Goal: Obtain resource: Obtain resource

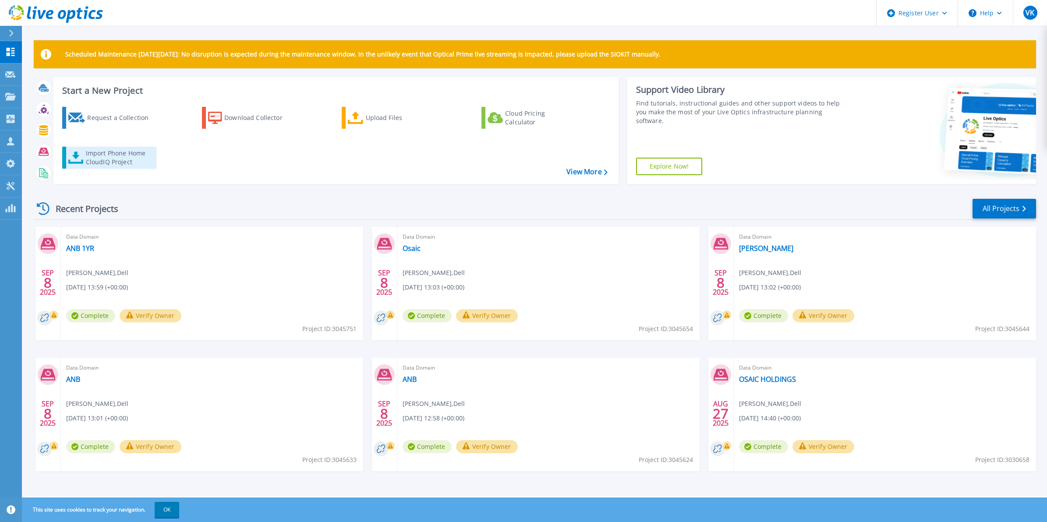
click at [99, 158] on div "Import Phone Home CloudIQ Project" at bounding box center [120, 158] width 68 height 18
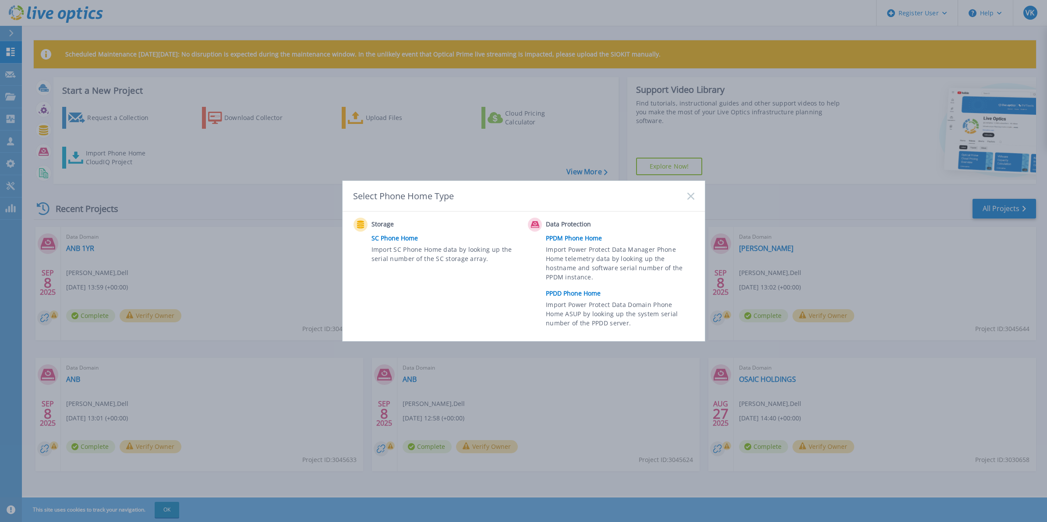
click at [575, 292] on link "PPDD Phone Home" at bounding box center [622, 293] width 152 height 13
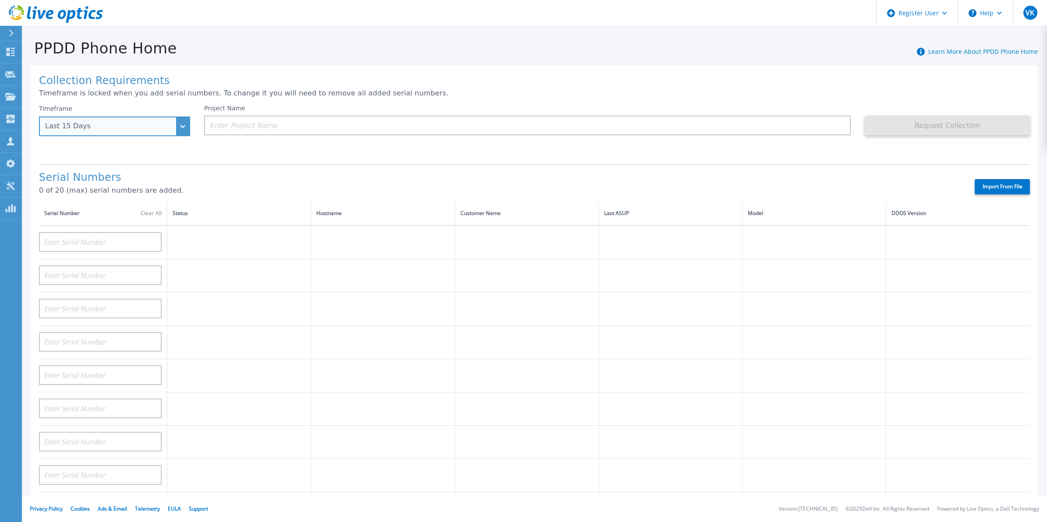
click at [117, 130] on div "Last 15 Days" at bounding box center [109, 126] width 129 height 8
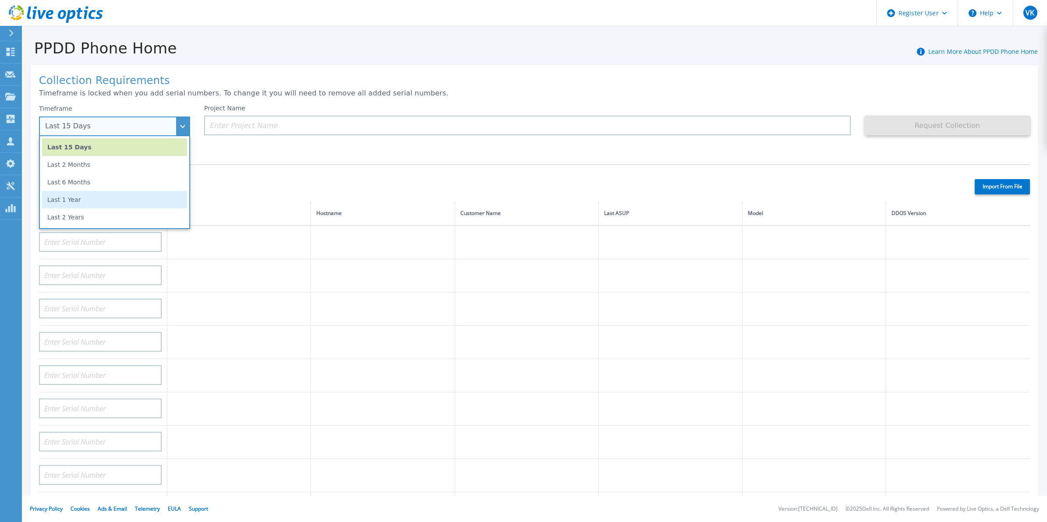
click at [94, 197] on li "Last 1 Year" at bounding box center [114, 200] width 145 height 18
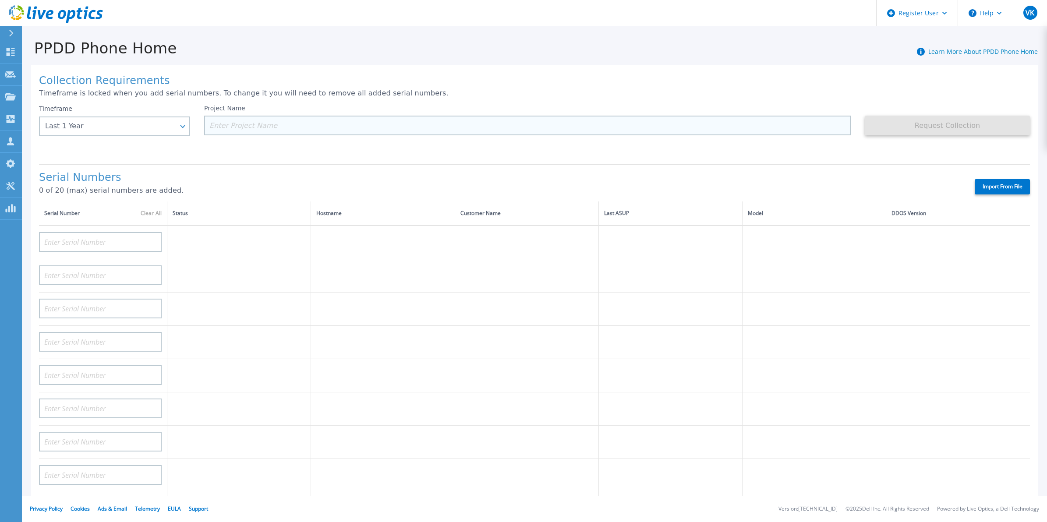
click at [319, 127] on input at bounding box center [527, 126] width 646 height 20
type input "H"
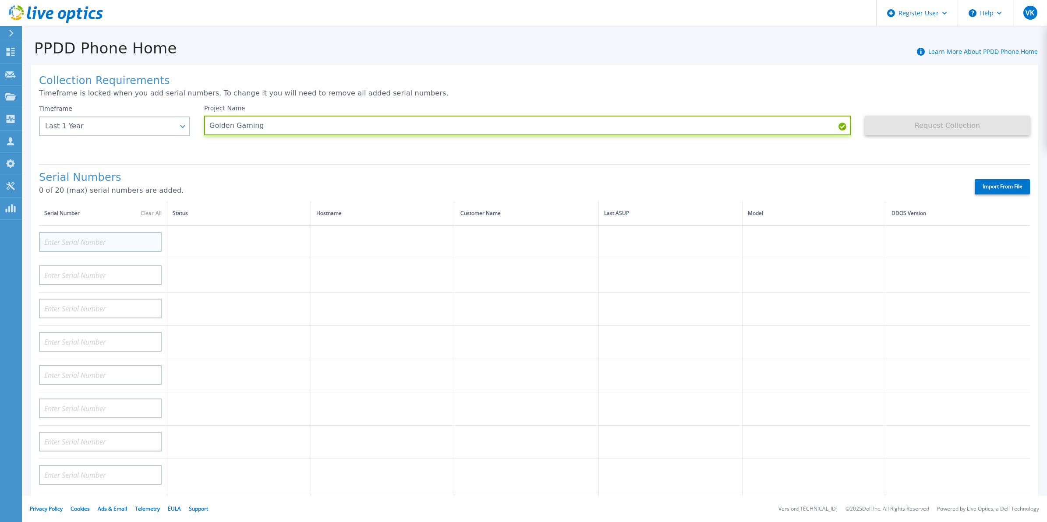
type input "Golden Gaming"
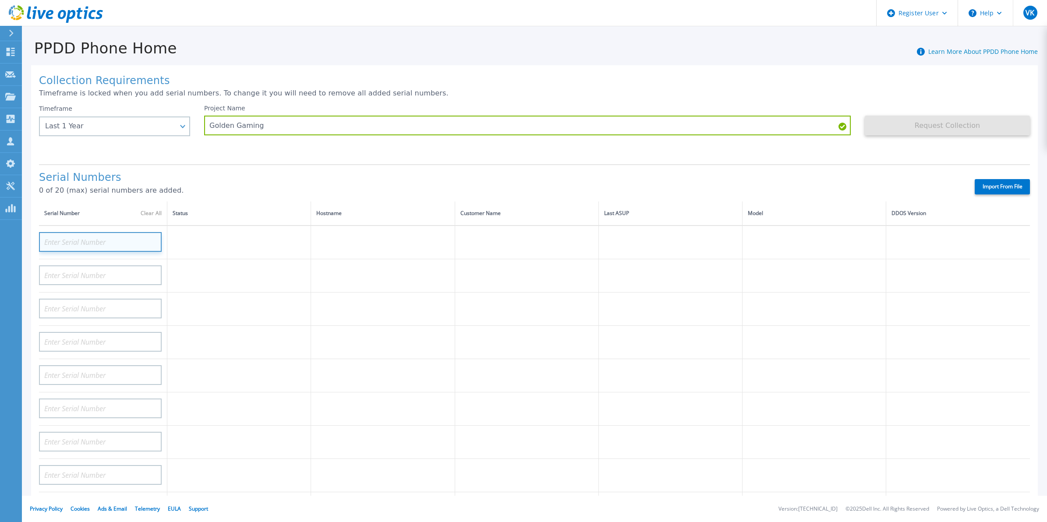
click at [79, 233] on input at bounding box center [100, 242] width 123 height 20
paste input "APM00190517490"
type input "APM00190517490"
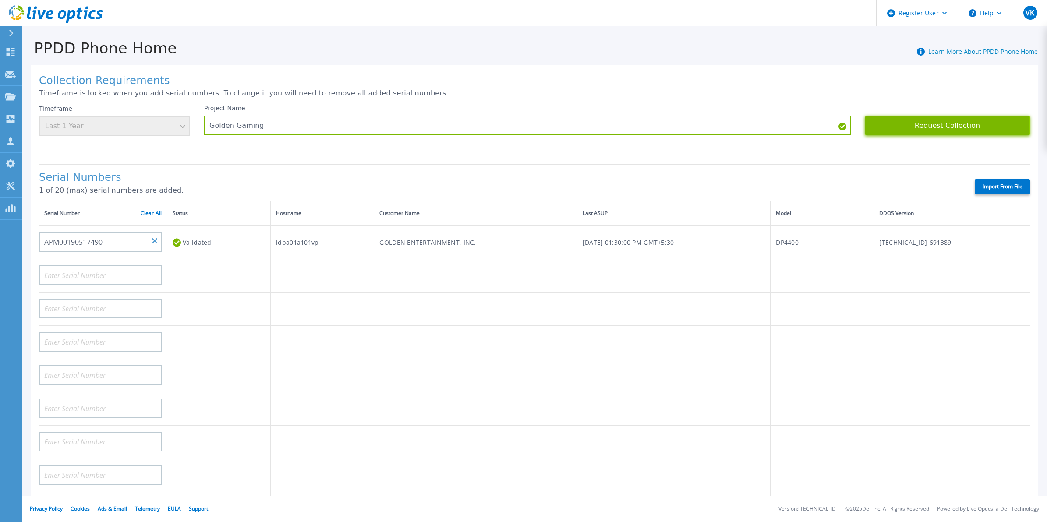
click at [940, 128] on button "Request Collection" at bounding box center [947, 126] width 165 height 20
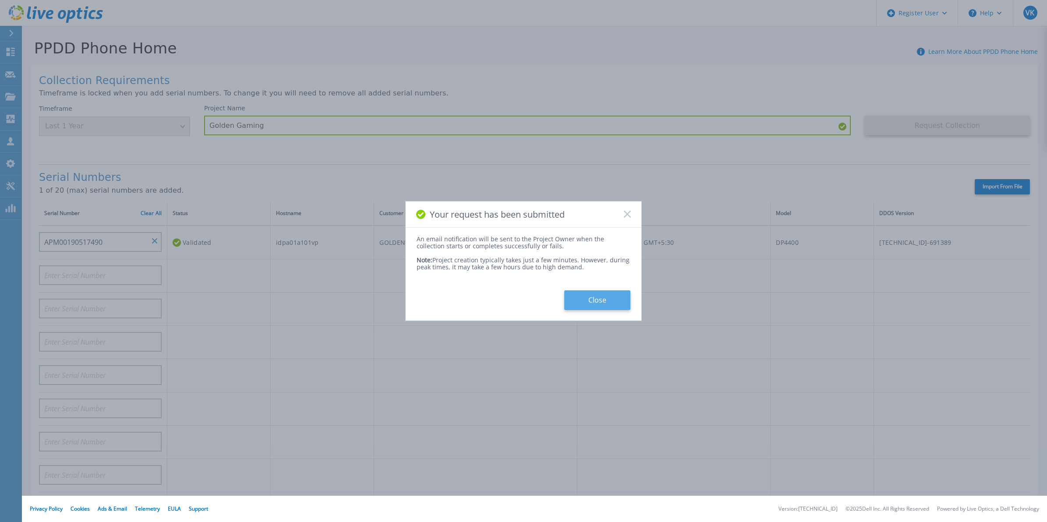
click at [587, 310] on button "Close" at bounding box center [597, 300] width 66 height 20
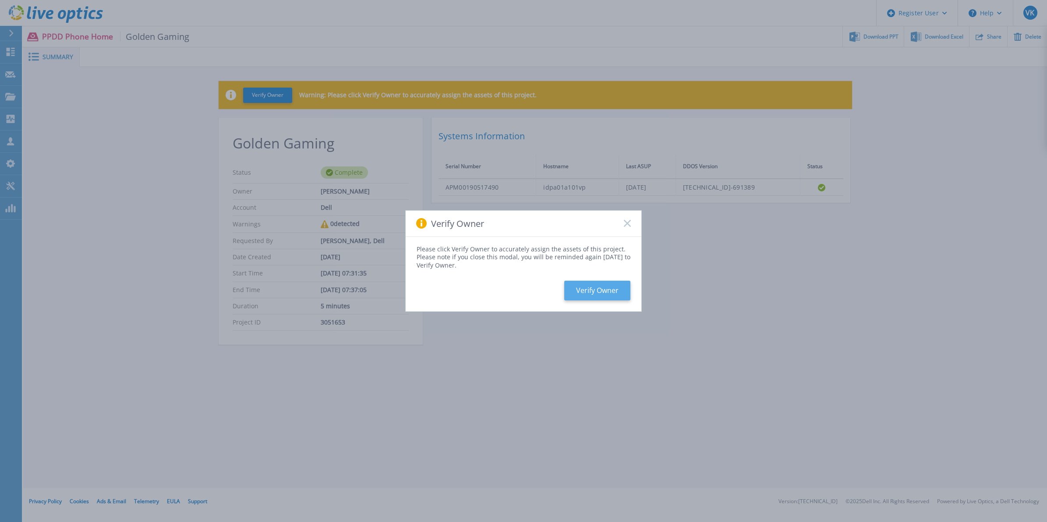
click at [604, 293] on button "Verify Owner" at bounding box center [597, 291] width 66 height 20
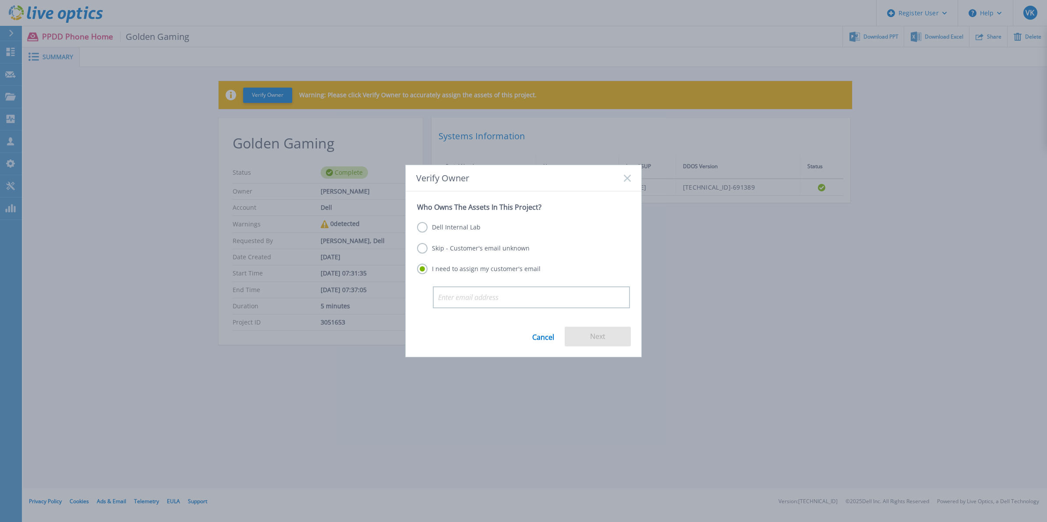
click at [471, 253] on label "Skip - Customer's email unknown" at bounding box center [473, 248] width 113 height 11
click at [0, 0] on input "Skip - Customer's email unknown" at bounding box center [0, 0] width 0 height 0
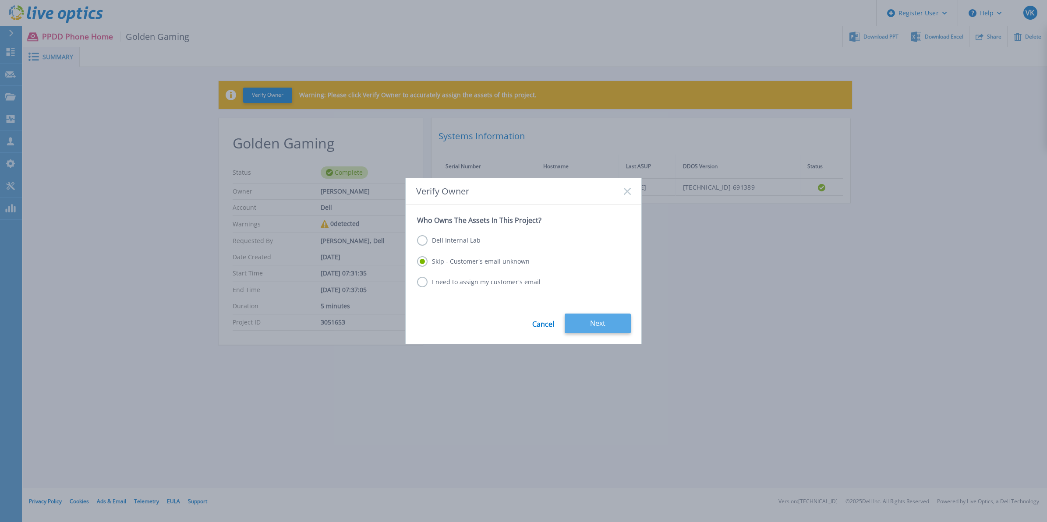
click at [618, 321] on button "Next" at bounding box center [598, 324] width 66 height 20
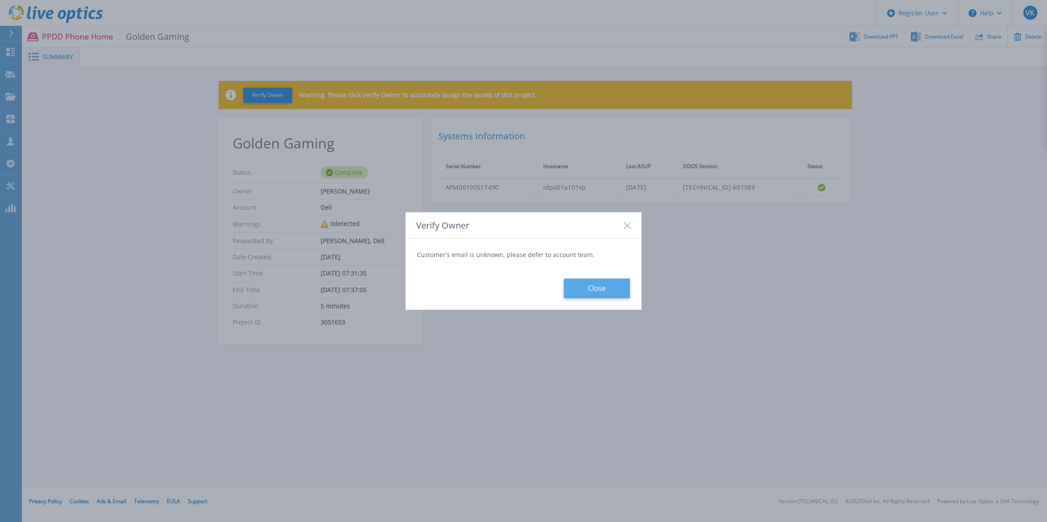
click at [593, 290] on button "Close" at bounding box center [597, 289] width 66 height 20
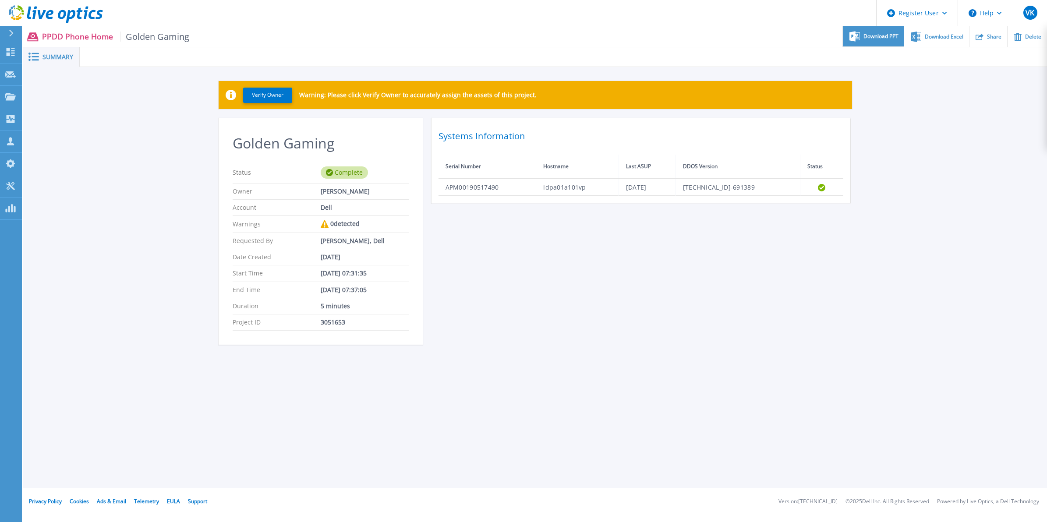
click at [883, 34] on span "Download PPT" at bounding box center [880, 36] width 35 height 5
